Goal: Task Accomplishment & Management: Use online tool/utility

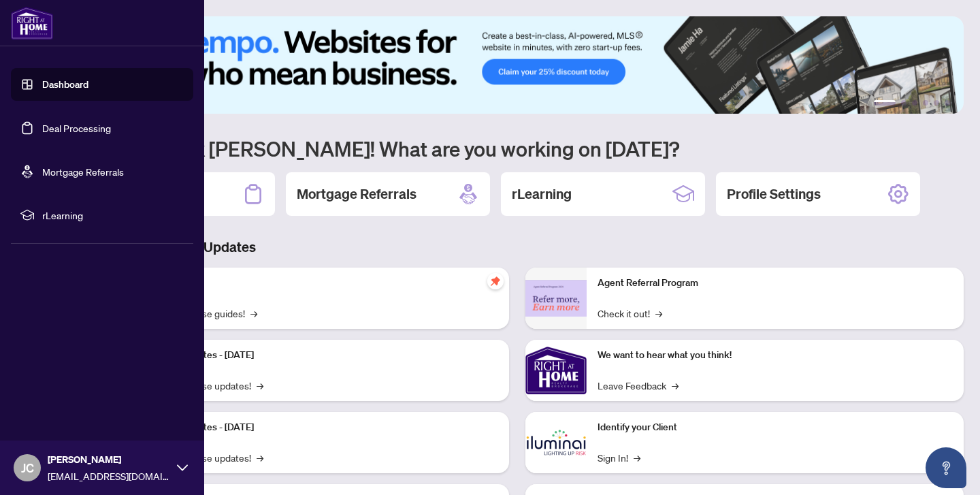
click at [42, 127] on link "Deal Processing" at bounding box center [76, 128] width 69 height 12
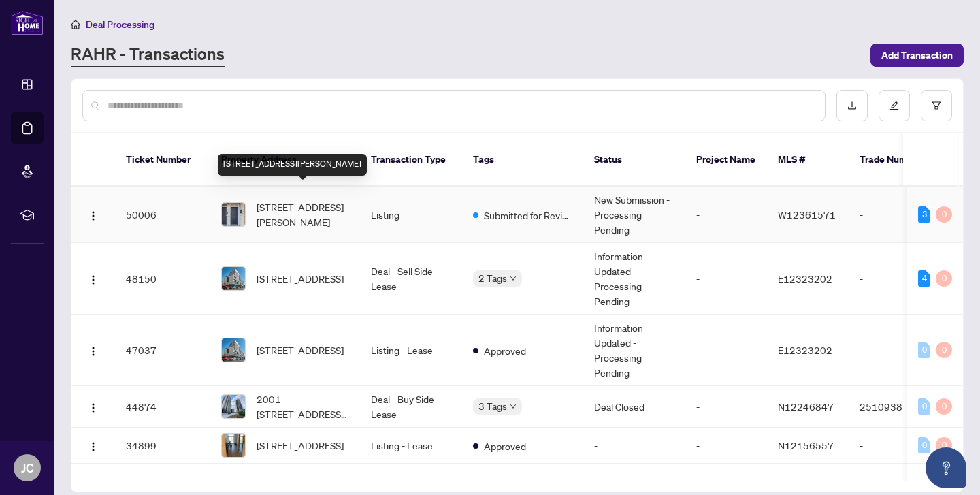
click at [297, 199] on span "[STREET_ADDRESS][PERSON_NAME]" at bounding box center [302, 214] width 93 height 30
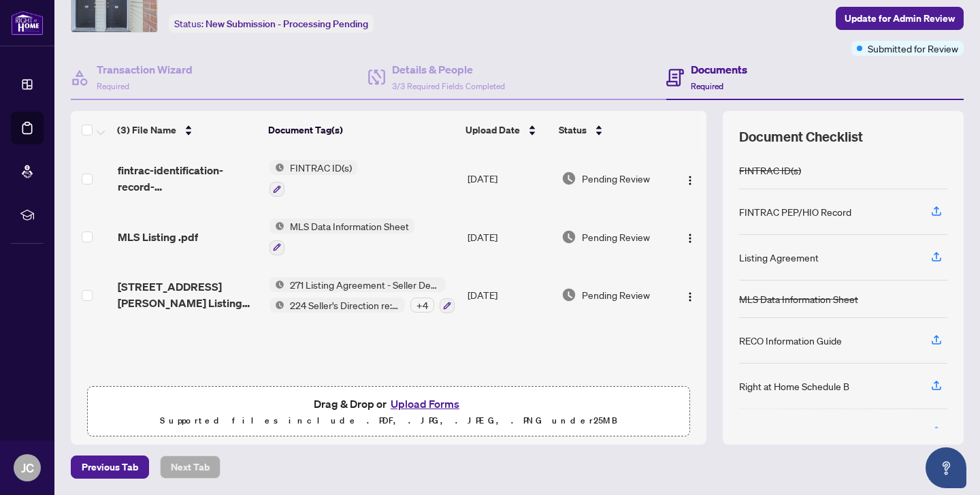
scroll to position [75, 0]
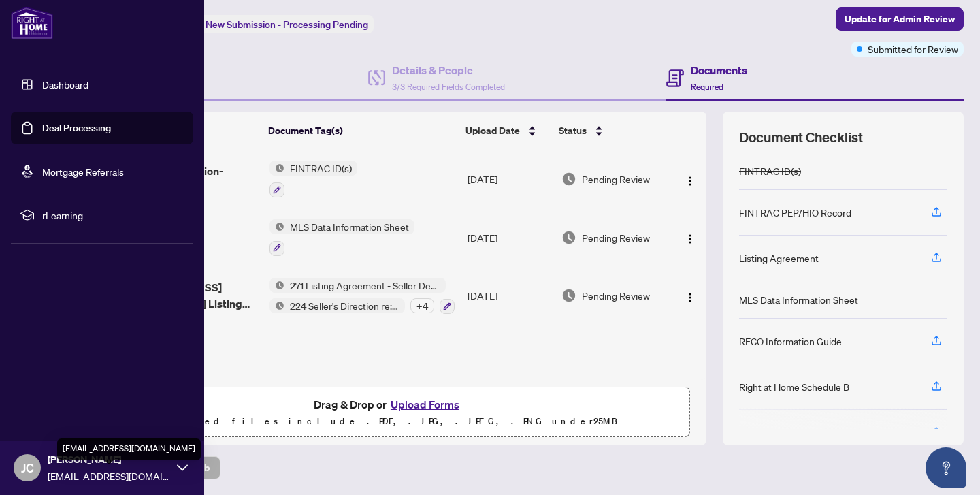
click at [89, 469] on span "[EMAIL_ADDRESS][DOMAIN_NAME]" at bounding box center [109, 475] width 122 height 15
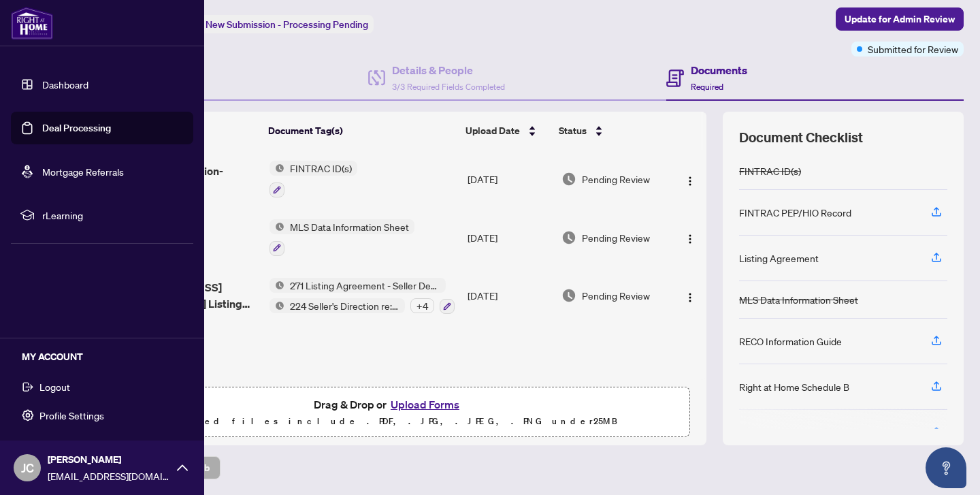
click at [67, 390] on span "Logout" at bounding box center [54, 387] width 31 height 22
